Goal: Task Accomplishment & Management: Complete application form

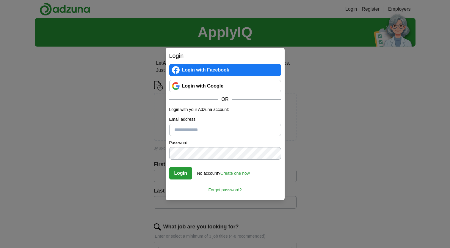
click at [188, 129] on input "Email address" at bounding box center [225, 130] width 112 height 12
click at [211, 90] on link "Login with Google" at bounding box center [225, 86] width 112 height 12
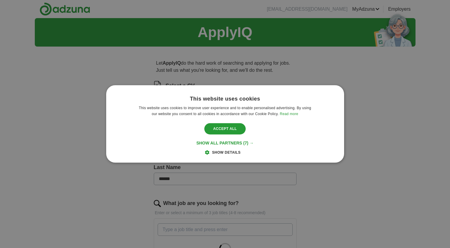
click at [223, 151] on span "Show details" at bounding box center [226, 153] width 29 height 4
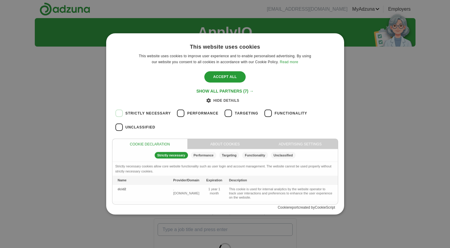
click at [149, 130] on span "Unclassified" at bounding box center [140, 127] width 30 height 5
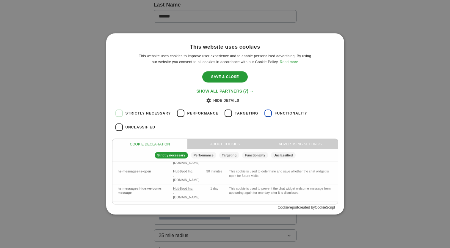
scroll to position [287, 0]
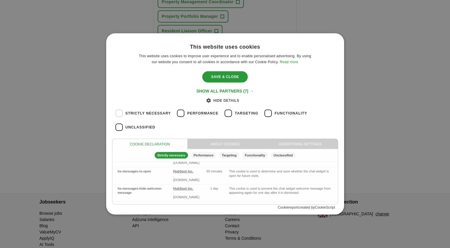
click at [238, 144] on div "About cookies" at bounding box center [224, 144] width 75 height 10
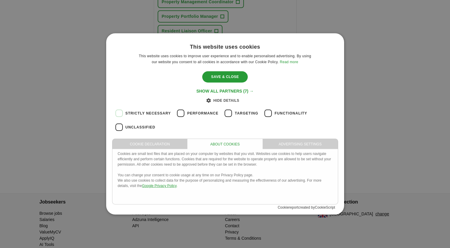
scroll to position [495, 0]
click at [290, 144] on div "Advertising Settings" at bounding box center [299, 144] width 75 height 10
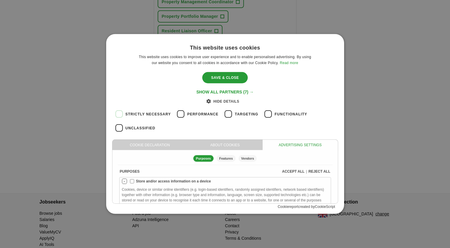
scroll to position [0, 0]
click at [314, 174] on div "Reject all" at bounding box center [319, 172] width 22 height 5
click at [223, 160] on div "Features" at bounding box center [225, 158] width 19 height 7
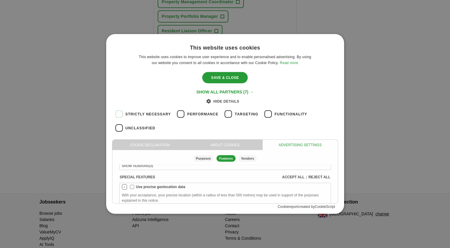
scroll to position [117, 0]
click at [315, 179] on div "Reject all" at bounding box center [319, 178] width 22 height 5
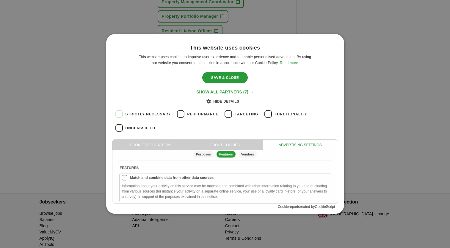
scroll to position [0, 0]
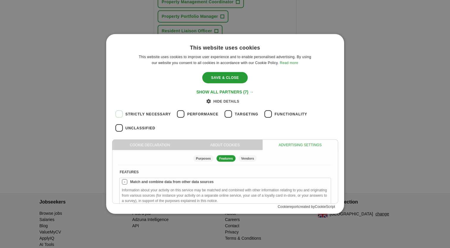
click at [252, 159] on div "Vendors" at bounding box center [247, 158] width 18 height 7
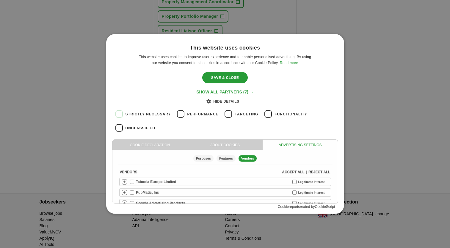
click at [314, 174] on div "Reject all" at bounding box center [319, 172] width 22 height 5
click at [202, 159] on div "Purposes" at bounding box center [203, 158] width 20 height 7
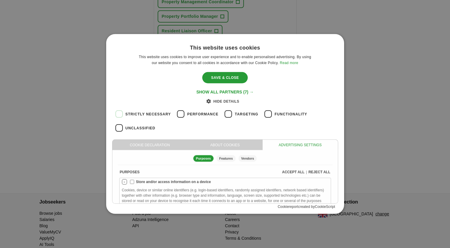
click at [169, 146] on div "Cookie declaration" at bounding box center [149, 145] width 75 height 11
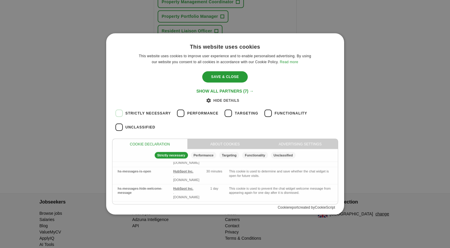
scroll to position [495, 0]
click at [228, 80] on div "Save & Close" at bounding box center [224, 76] width 45 height 11
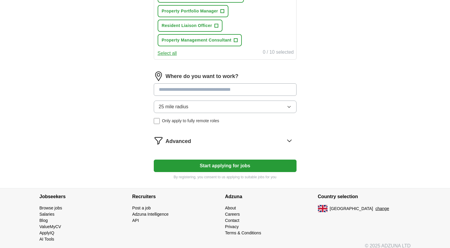
scroll to position [293, 0]
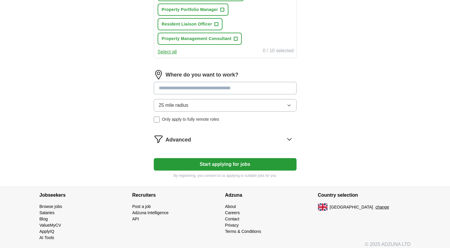
click at [224, 105] on button "25 mile radius" at bounding box center [225, 105] width 143 height 12
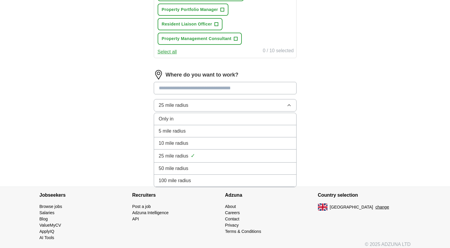
click at [233, 142] on div "10 mile radius" at bounding box center [225, 143] width 133 height 7
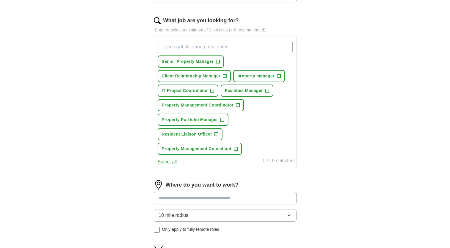
scroll to position [175, 0]
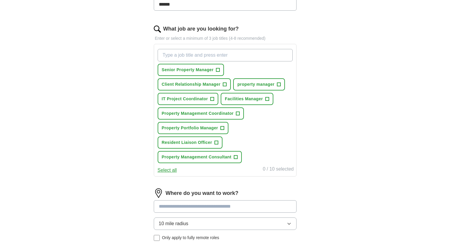
click at [213, 56] on input "What job are you looking for?" at bounding box center [225, 55] width 135 height 12
type input "Property"
